Goal: Download file/media

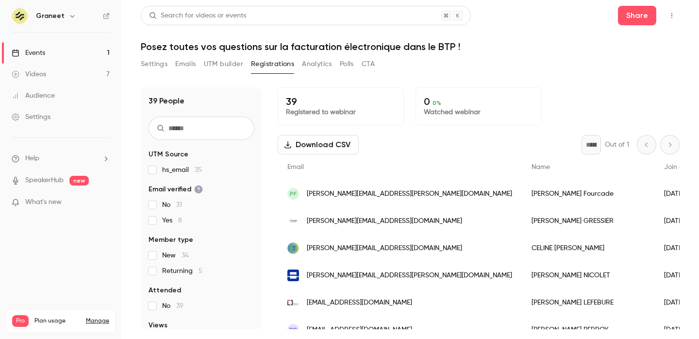
click at [426, 149] on div "Download CSV * Out of 1" at bounding box center [479, 144] width 402 height 19
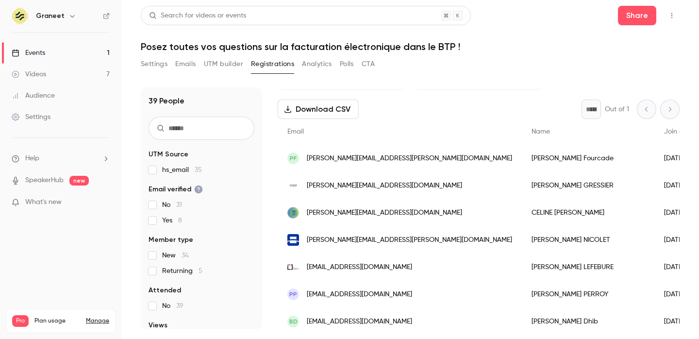
scroll to position [34, 0]
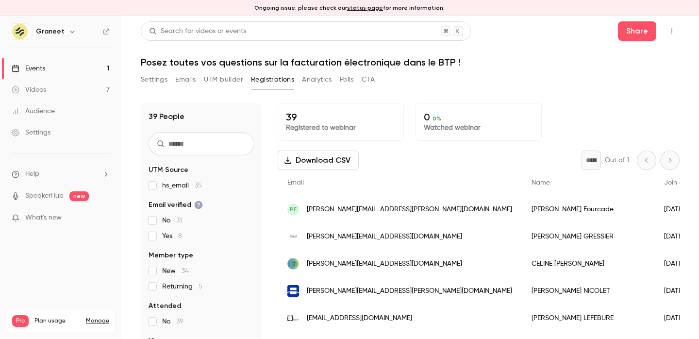
scroll to position [1, 0]
